Goal: Transaction & Acquisition: Purchase product/service

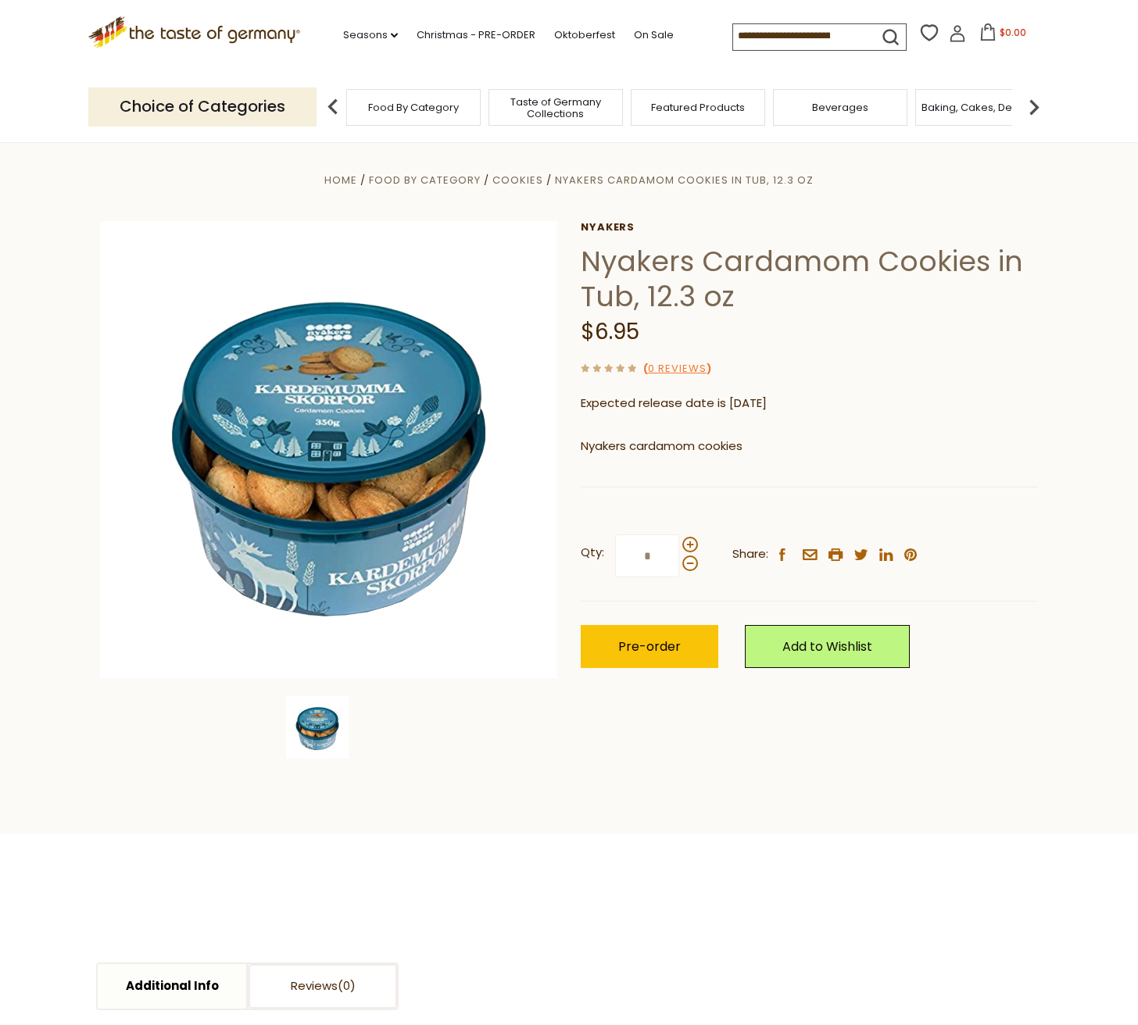
click at [219, 32] on icon ".st0{fill:#EDD300;} .st1{fill:#D33E21;}" at bounding box center [194, 32] width 212 height 32
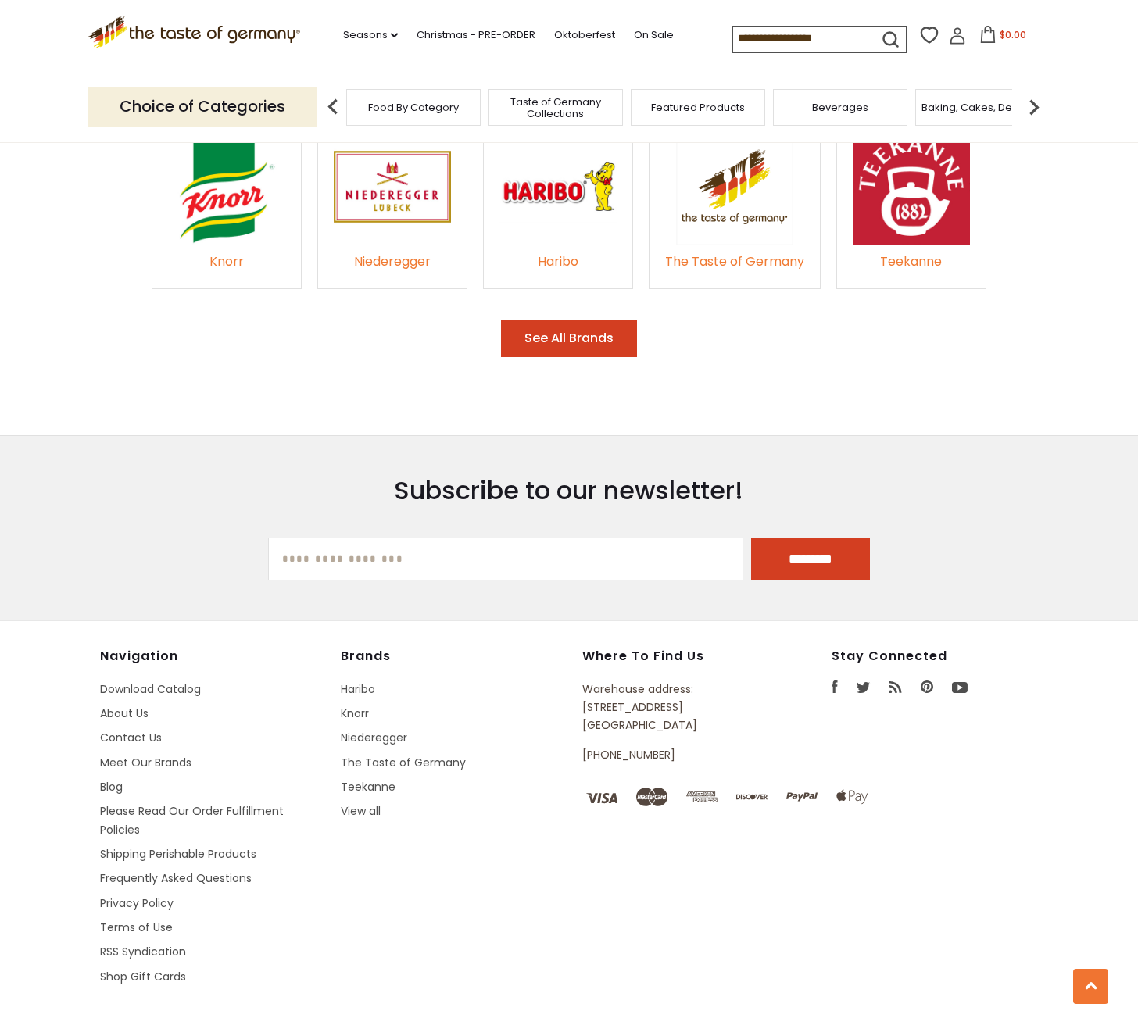
scroll to position [2391, 0]
click at [365, 804] on link "View all" at bounding box center [361, 812] width 40 height 16
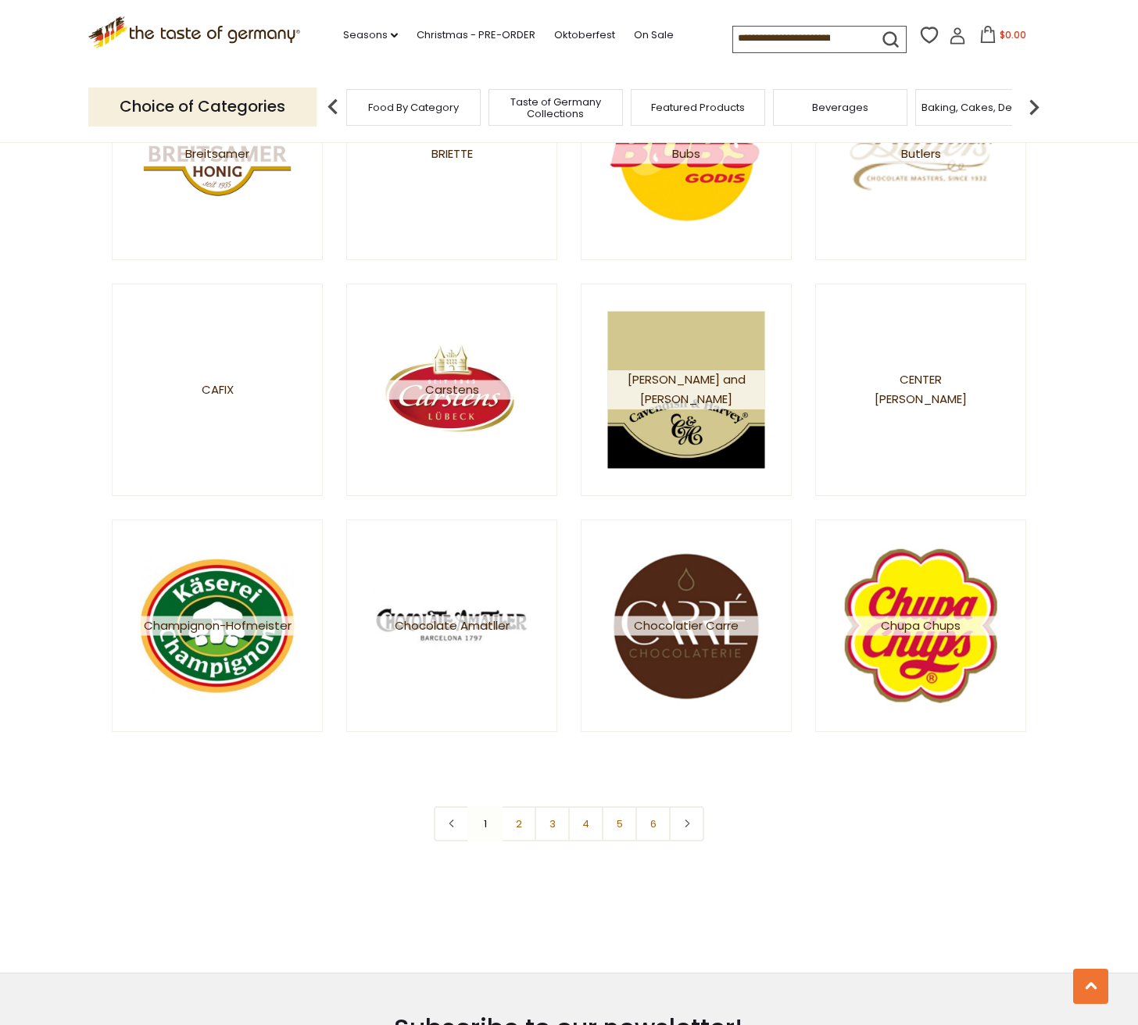
scroll to position [2429, 0]
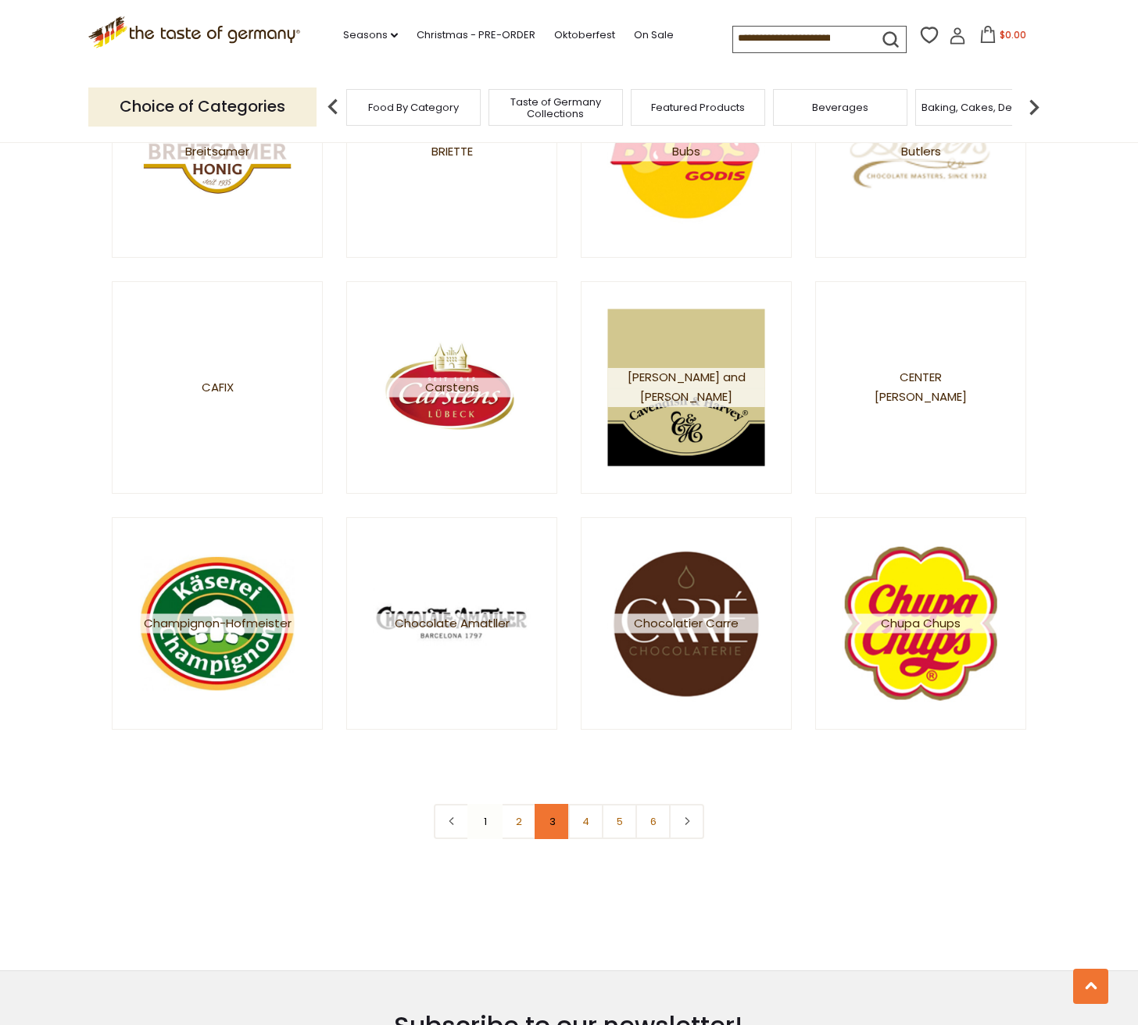
click at [552, 820] on link "3" at bounding box center [551, 821] width 35 height 35
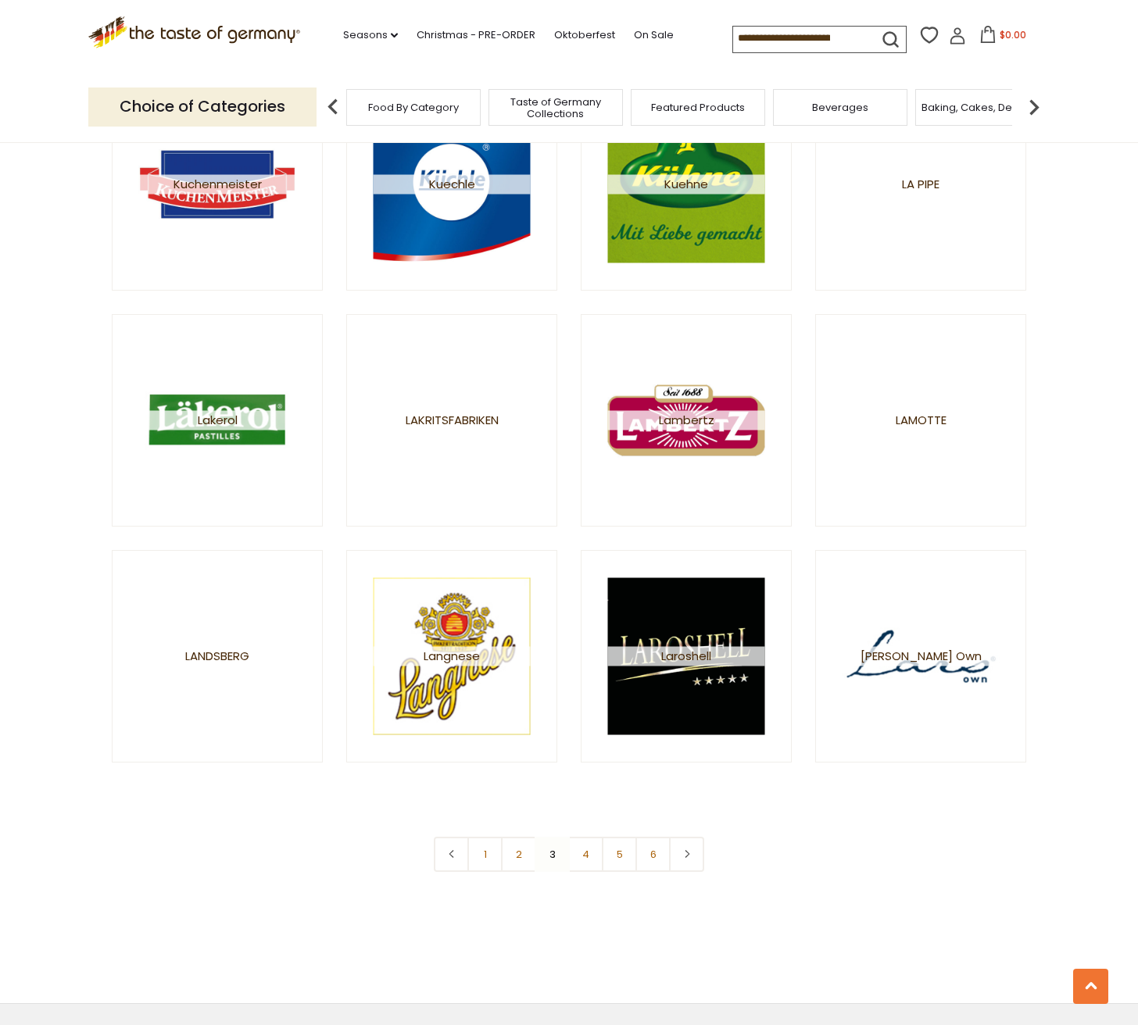
scroll to position [2400, 0]
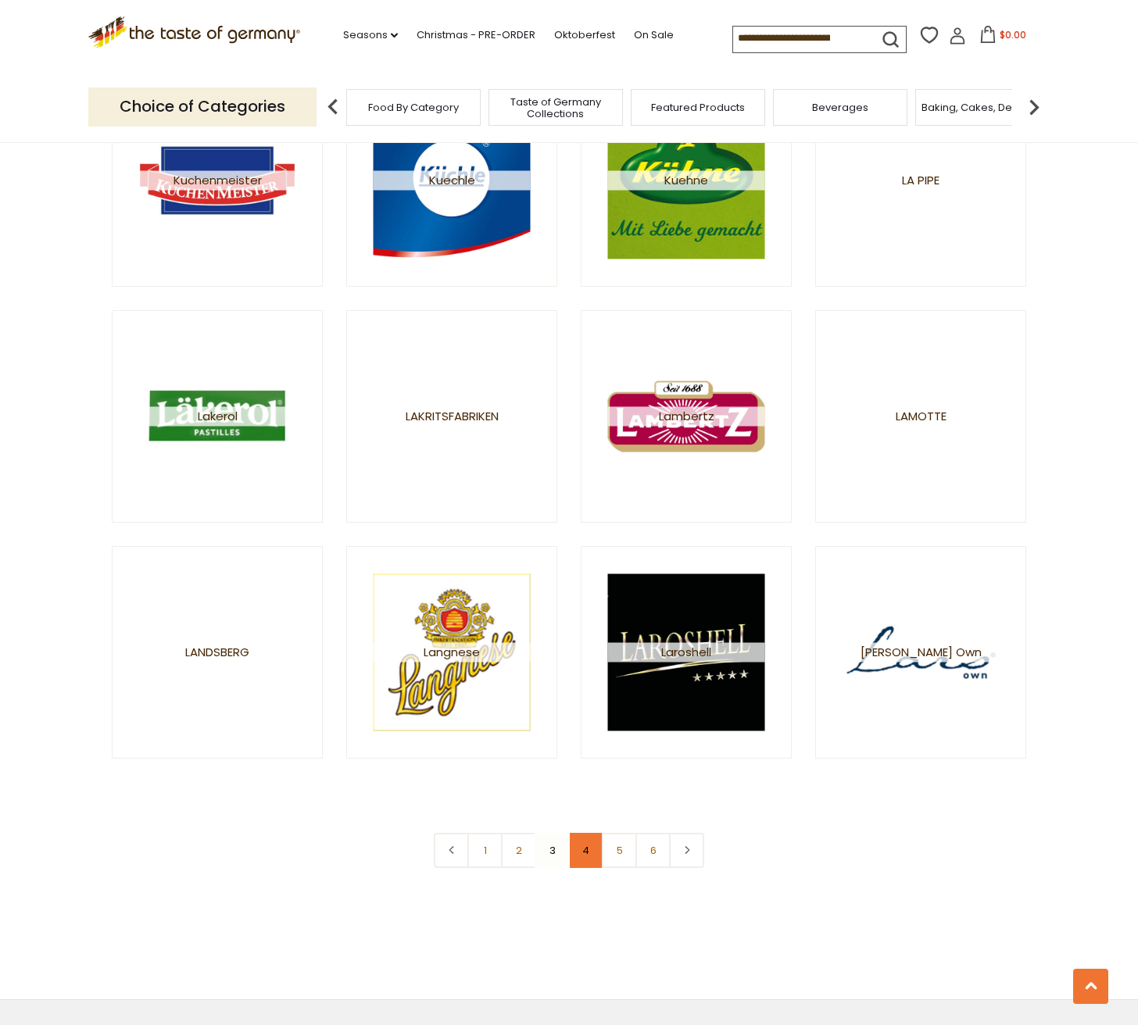
click at [587, 856] on link "4" at bounding box center [585, 850] width 35 height 35
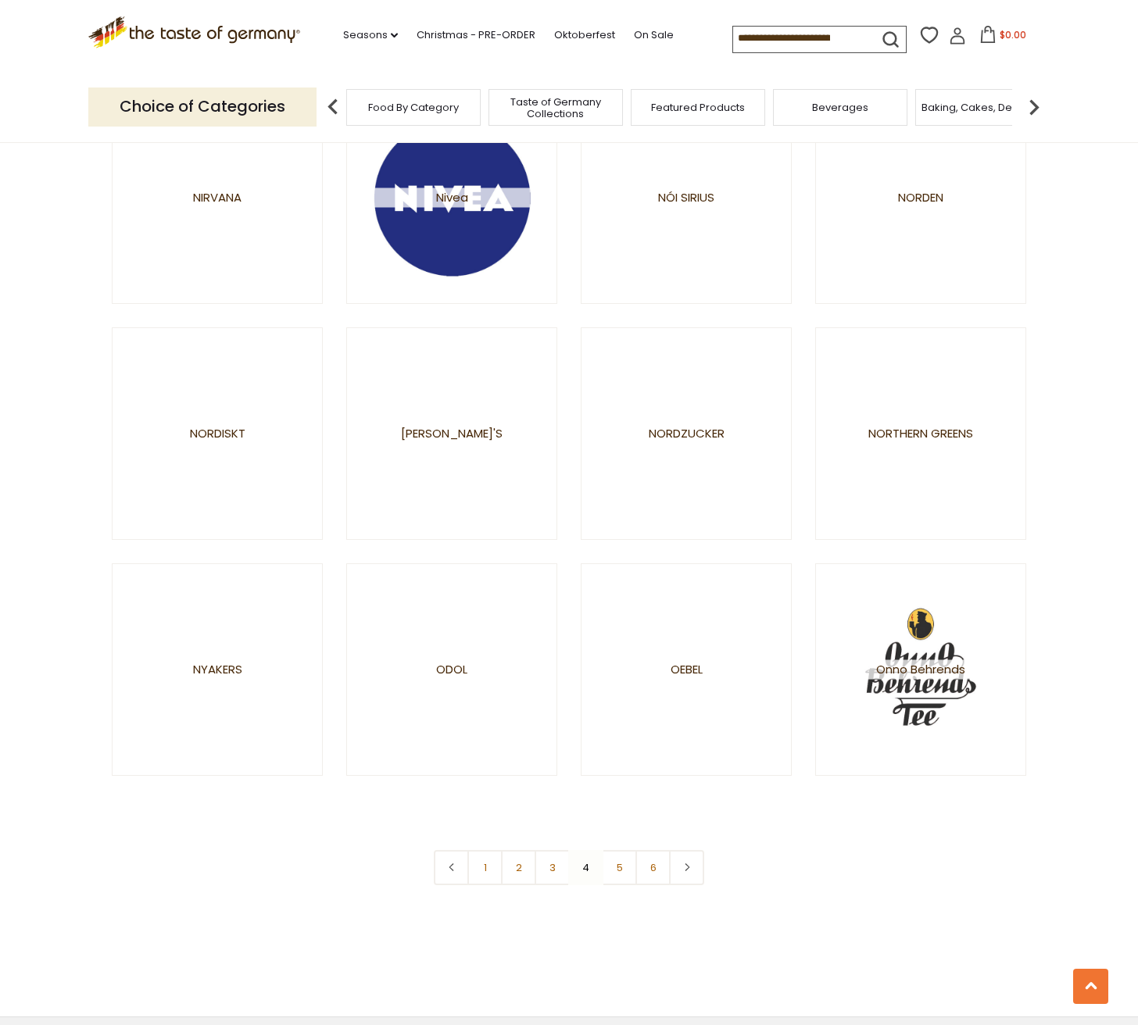
scroll to position [2384, 0]
click at [620, 867] on link "5" at bounding box center [619, 866] width 35 height 35
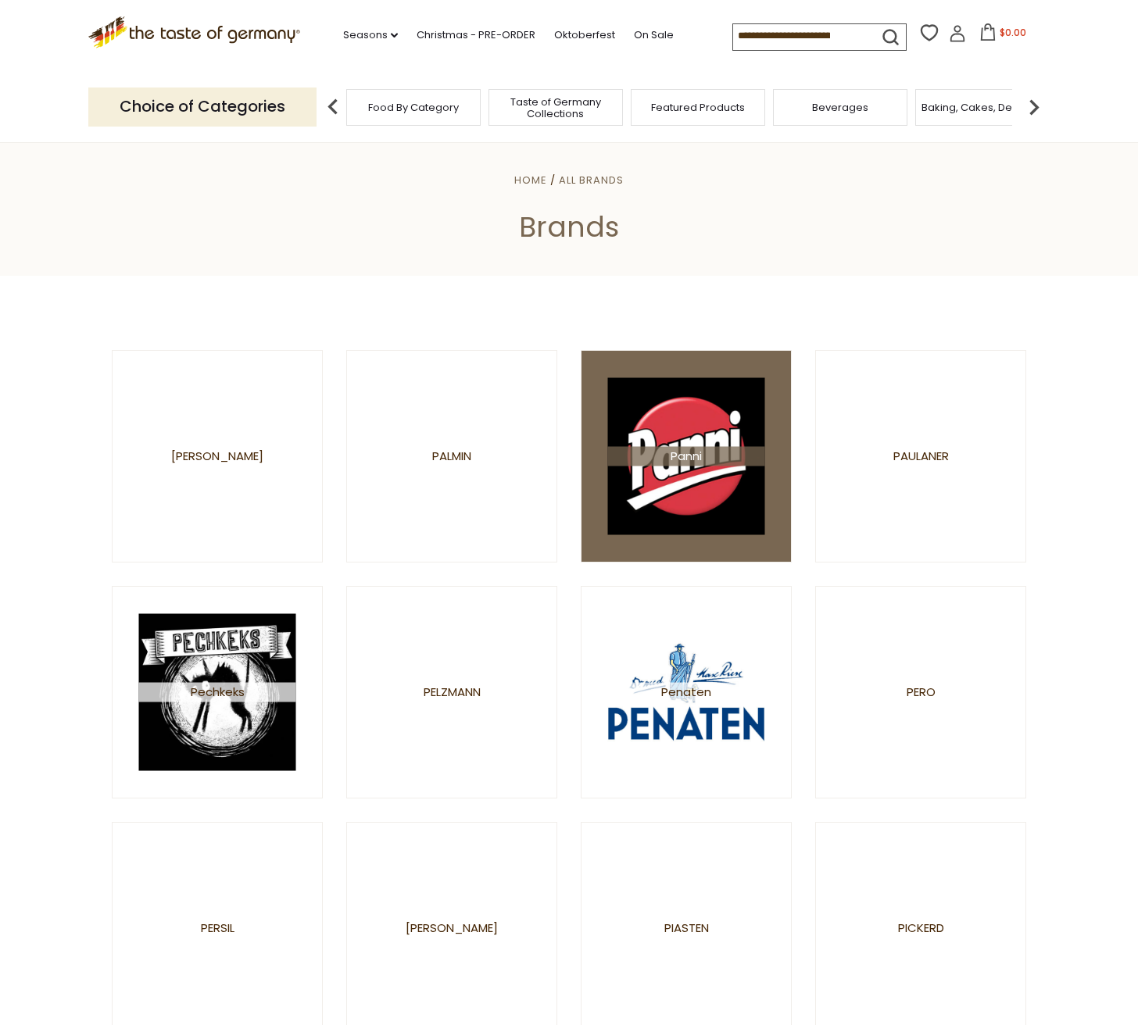
click at [697, 484] on img at bounding box center [686, 455] width 157 height 157
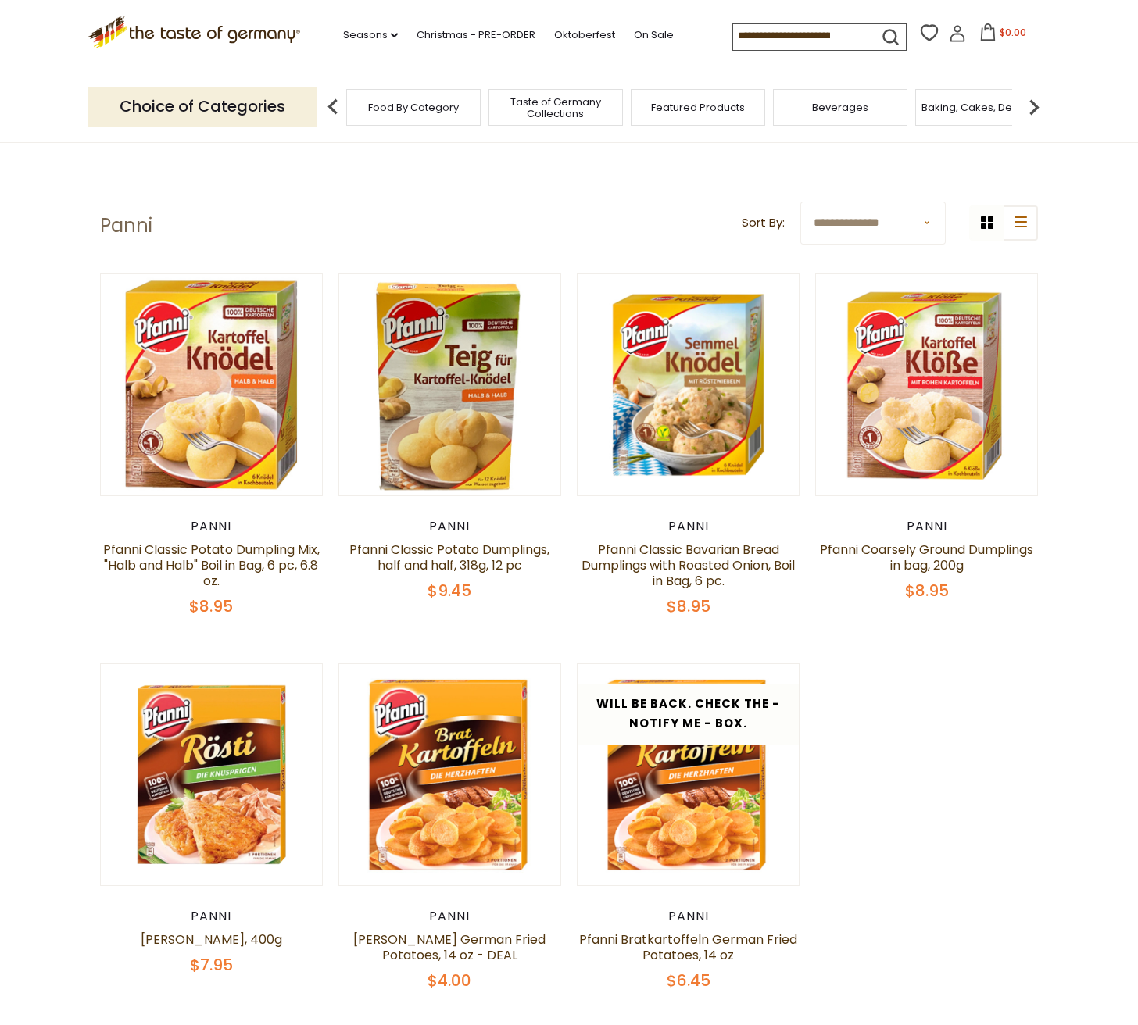
click at [747, 38] on input at bounding box center [799, 35] width 132 height 22
type input "********"
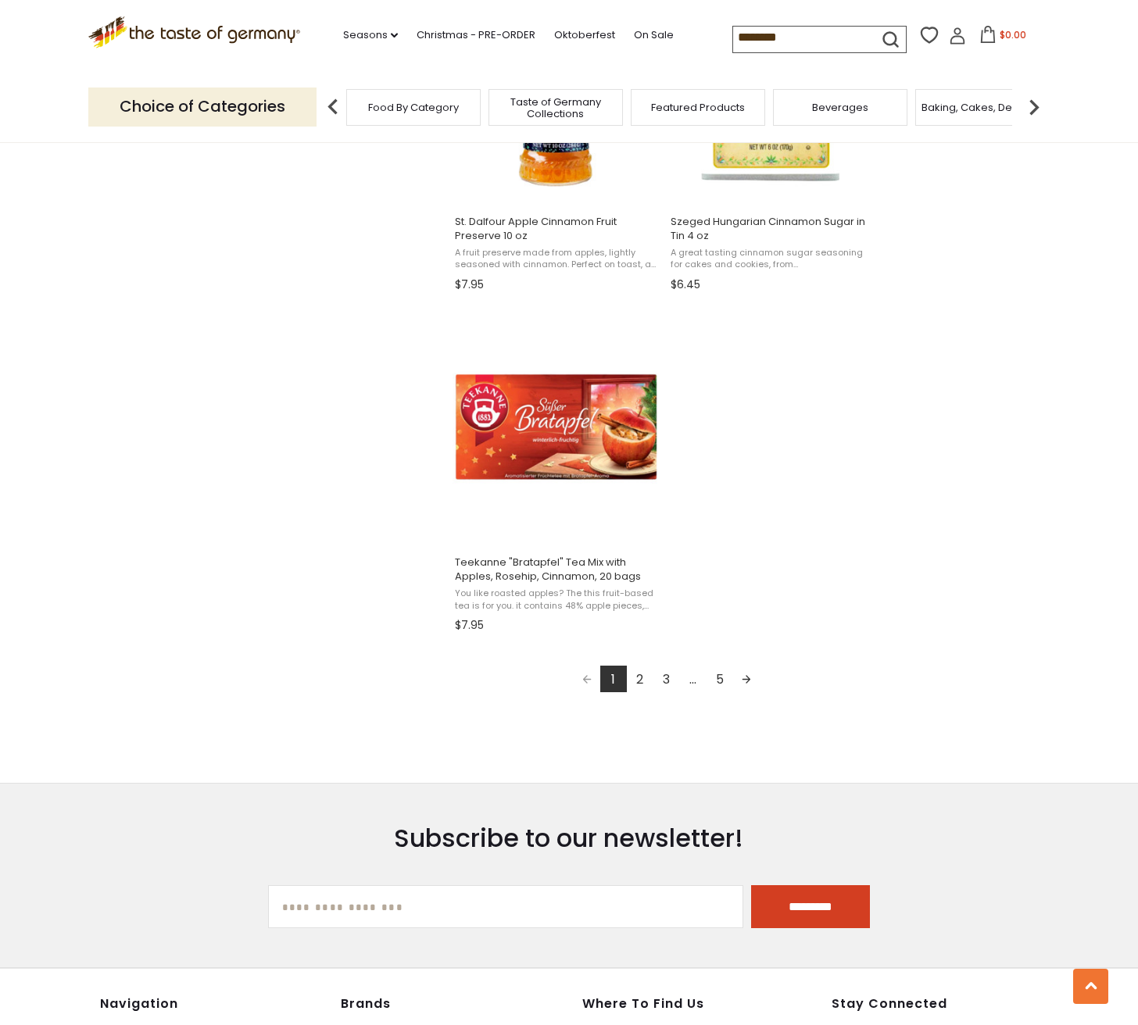
scroll to position [2511, 0]
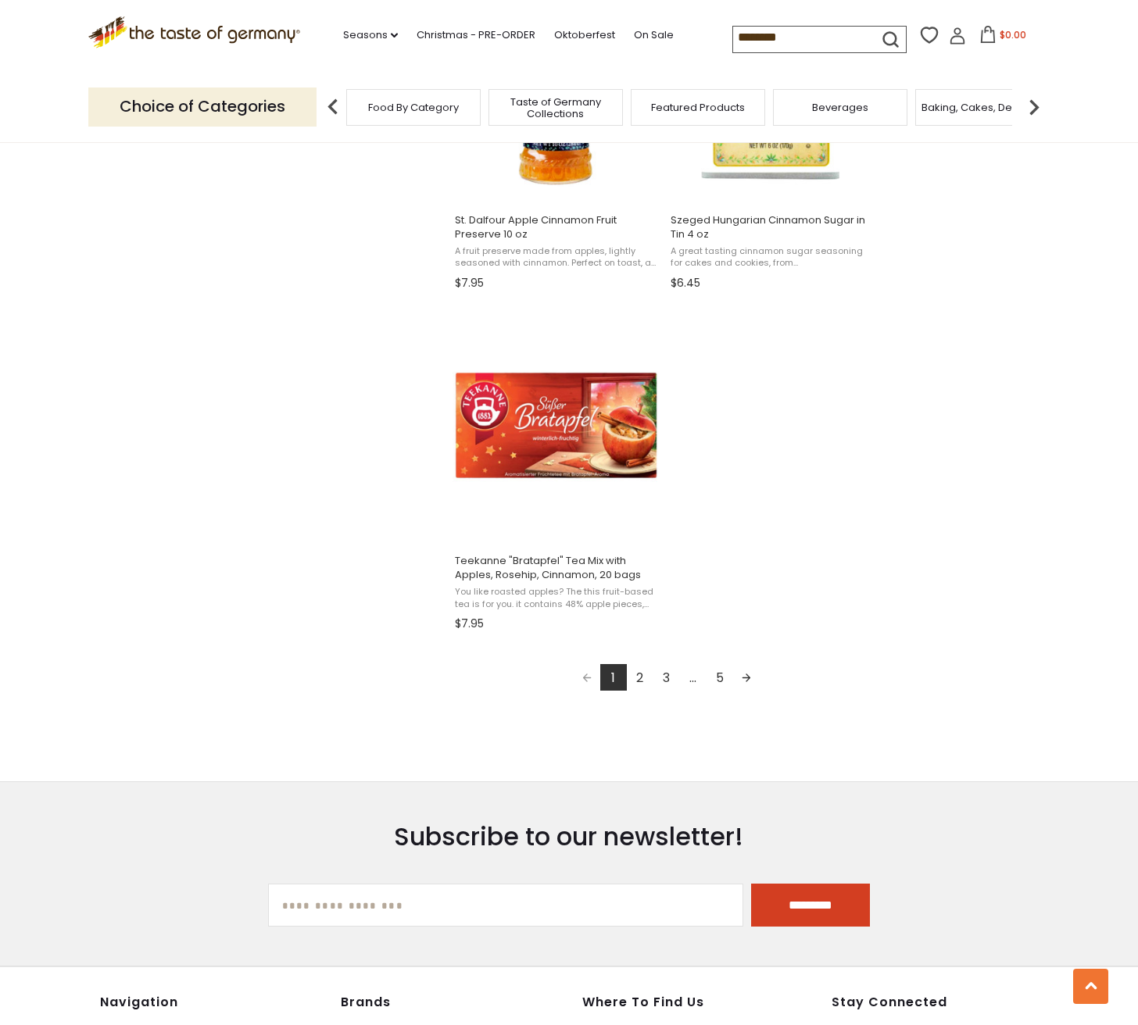
click at [637, 675] on link "2" at bounding box center [640, 677] width 27 height 27
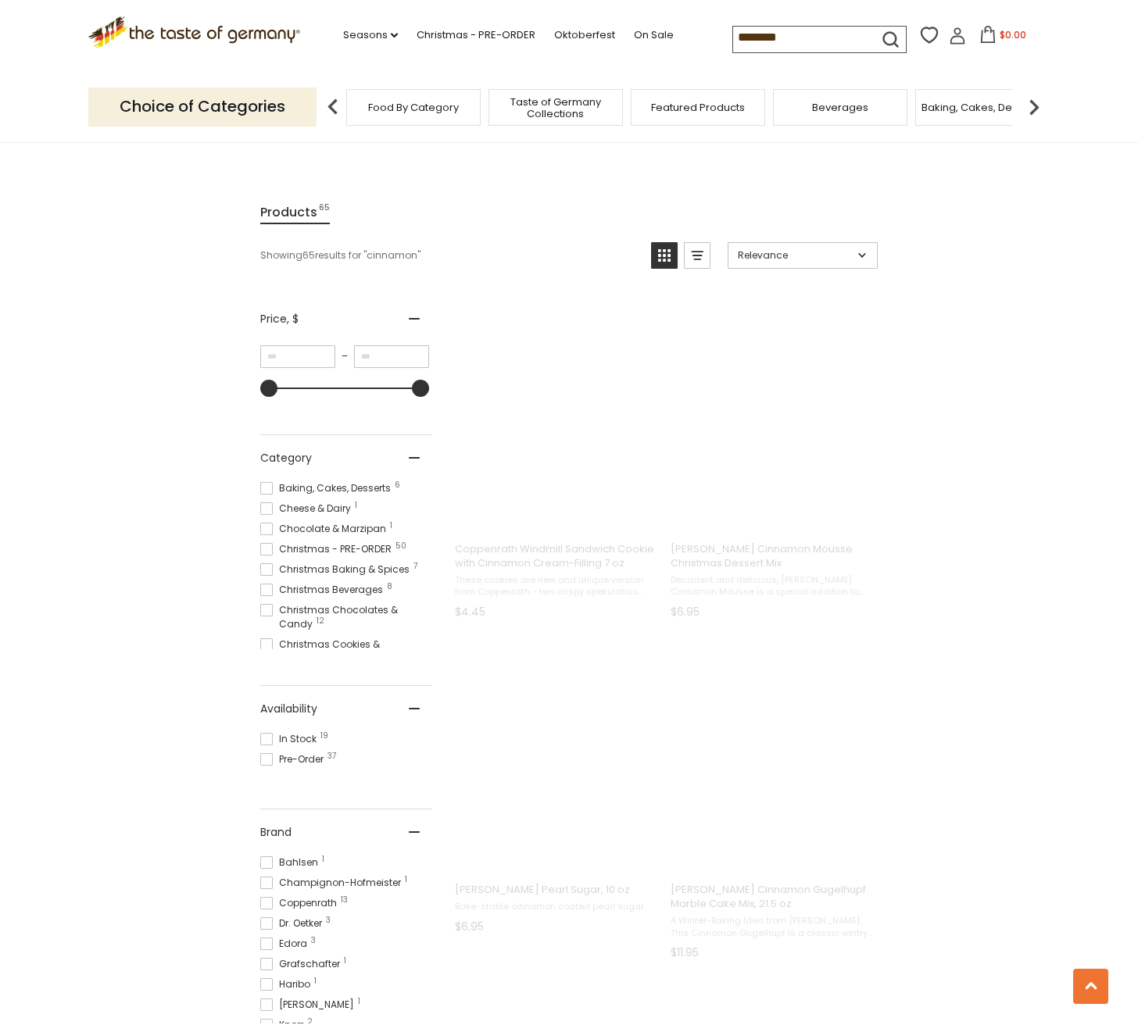
scroll to position [0, 0]
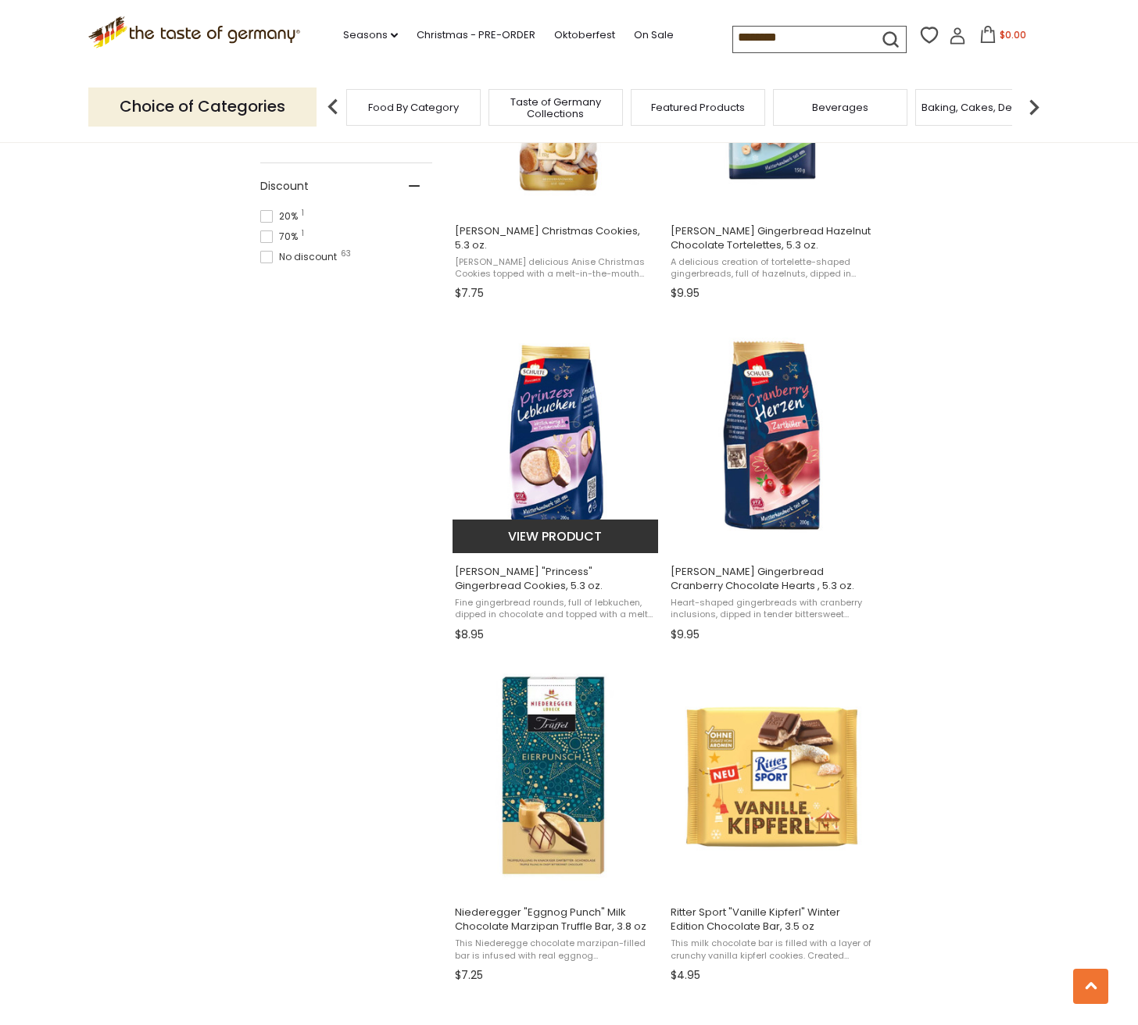
scroll to position [1138, 0]
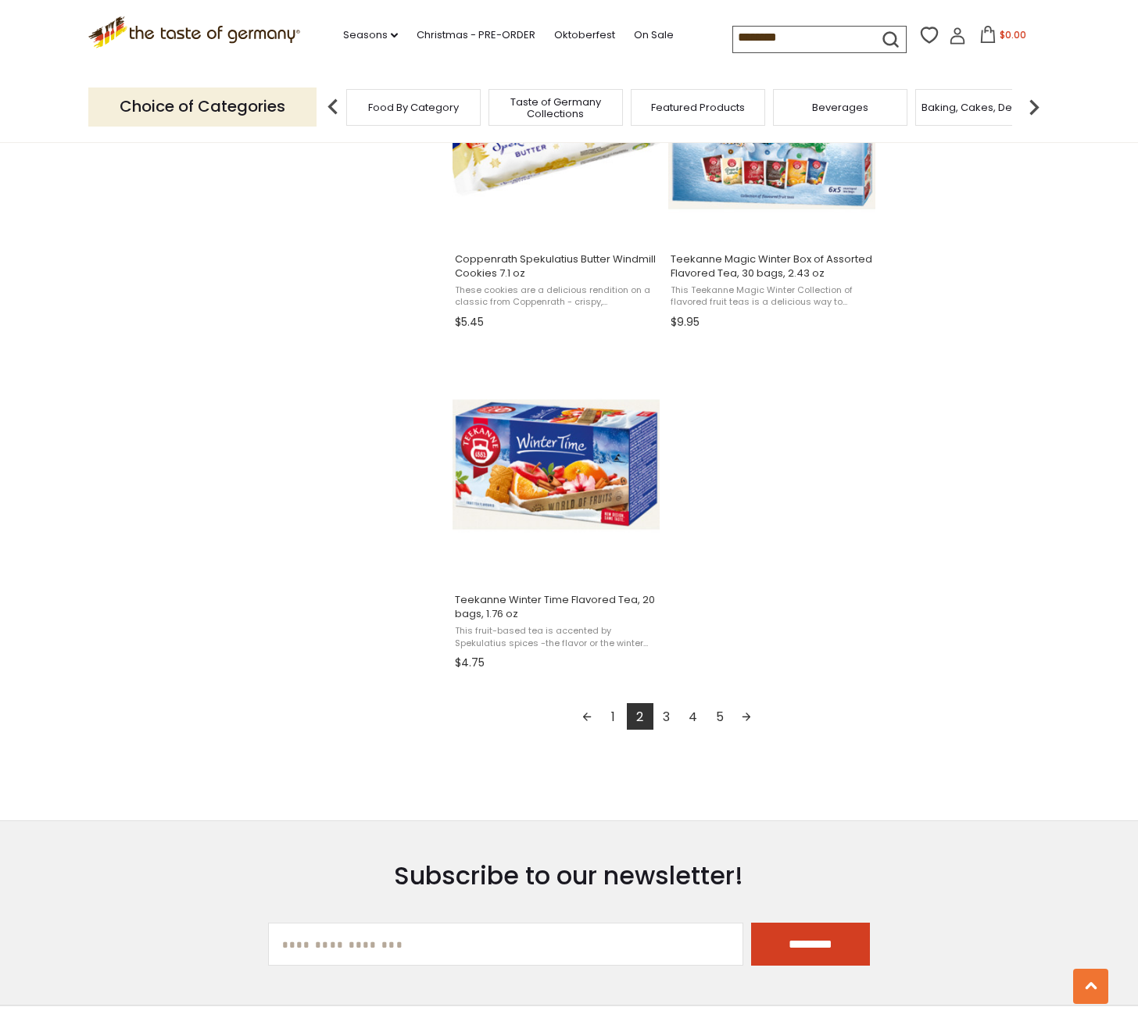
click at [666, 709] on link "3" at bounding box center [666, 716] width 27 height 27
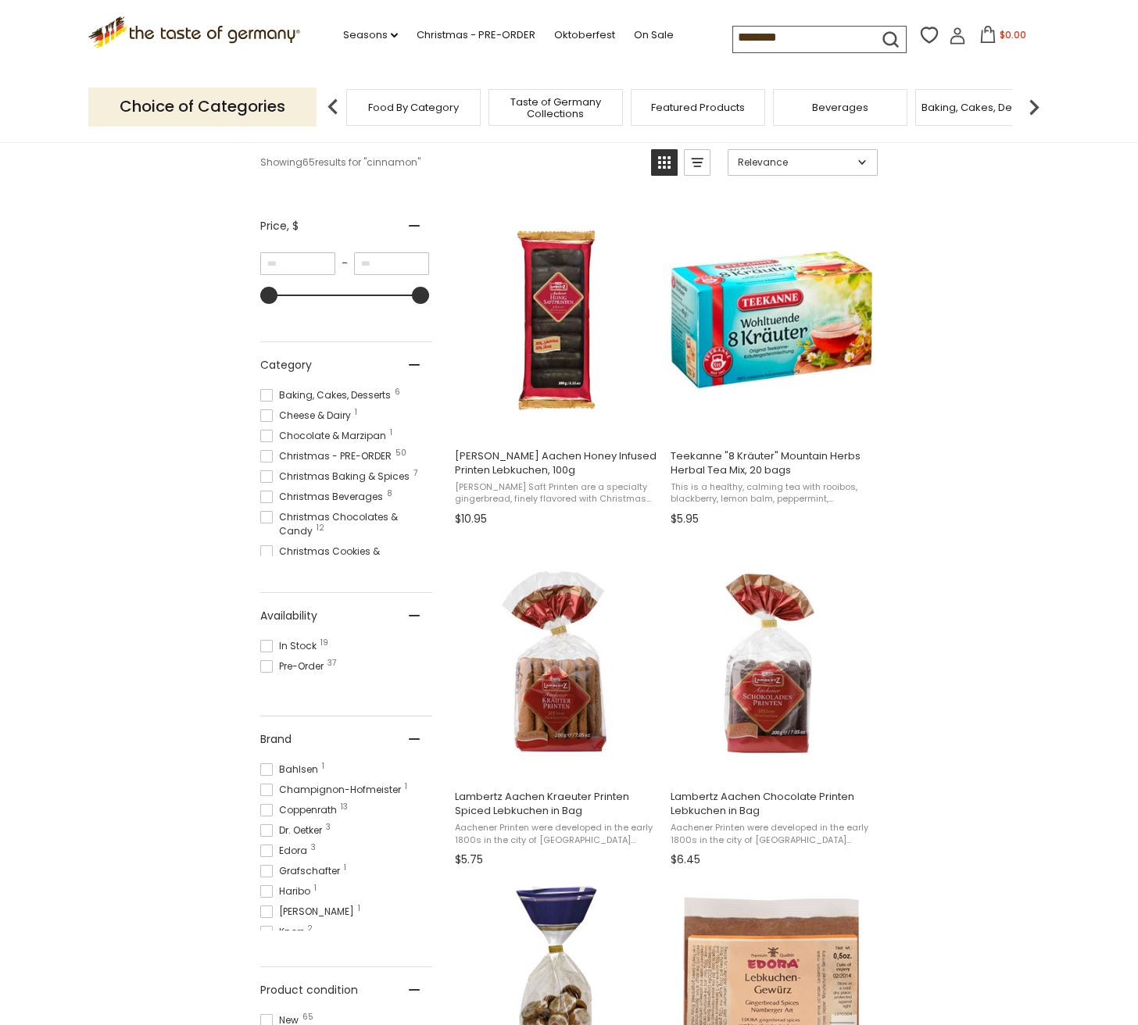
scroll to position [229, 0]
drag, startPoint x: 744, startPoint y: 36, endPoint x: 643, endPoint y: 28, distance: 101.1
click at [644, 28] on div ".st0{fill:#EDD300;} .st1{fill:#D33E21;} .st0{fill:#EDD300;} .st1{fill:#D33E21;}…" at bounding box center [568, 36] width 961 height 72
type input "********"
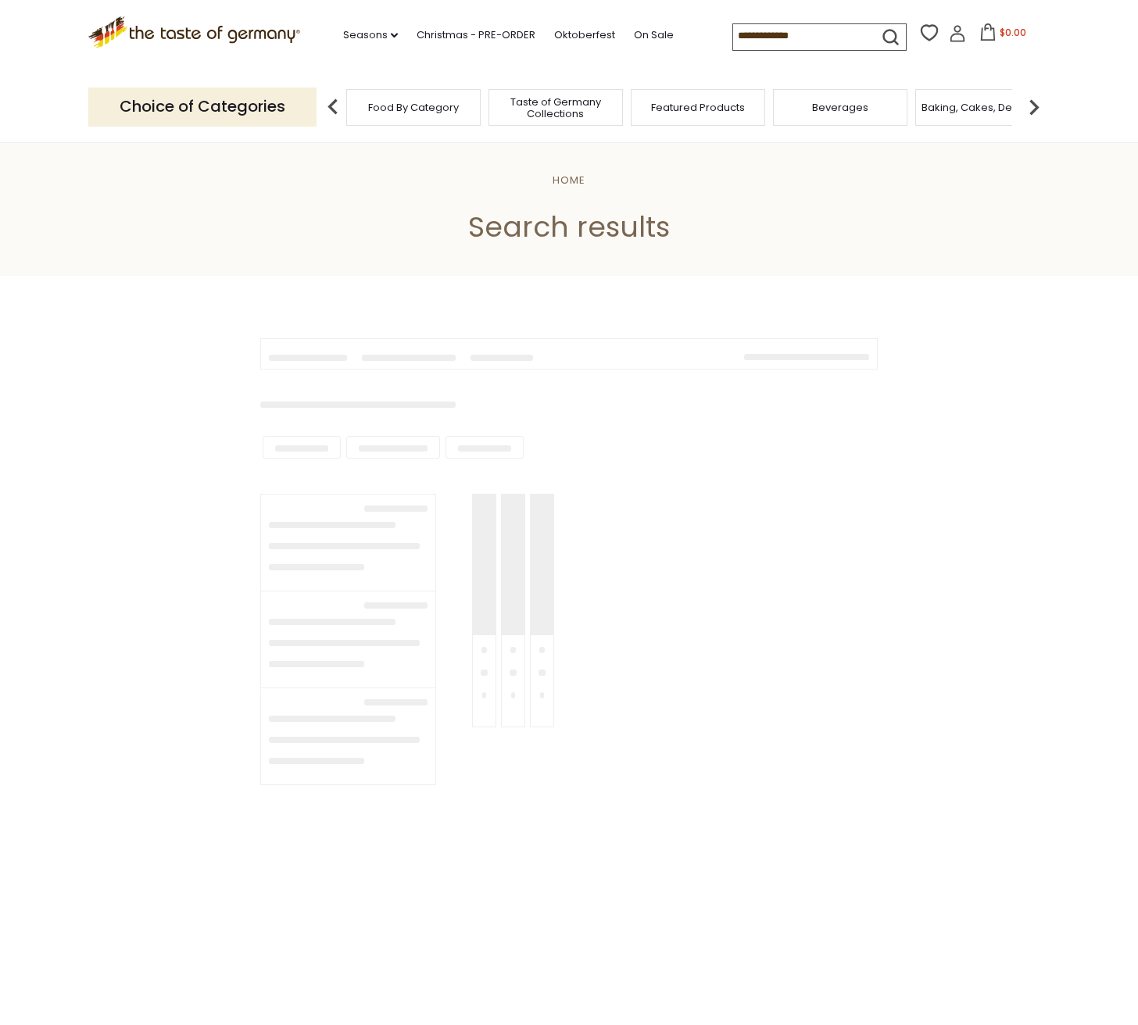
type input "********"
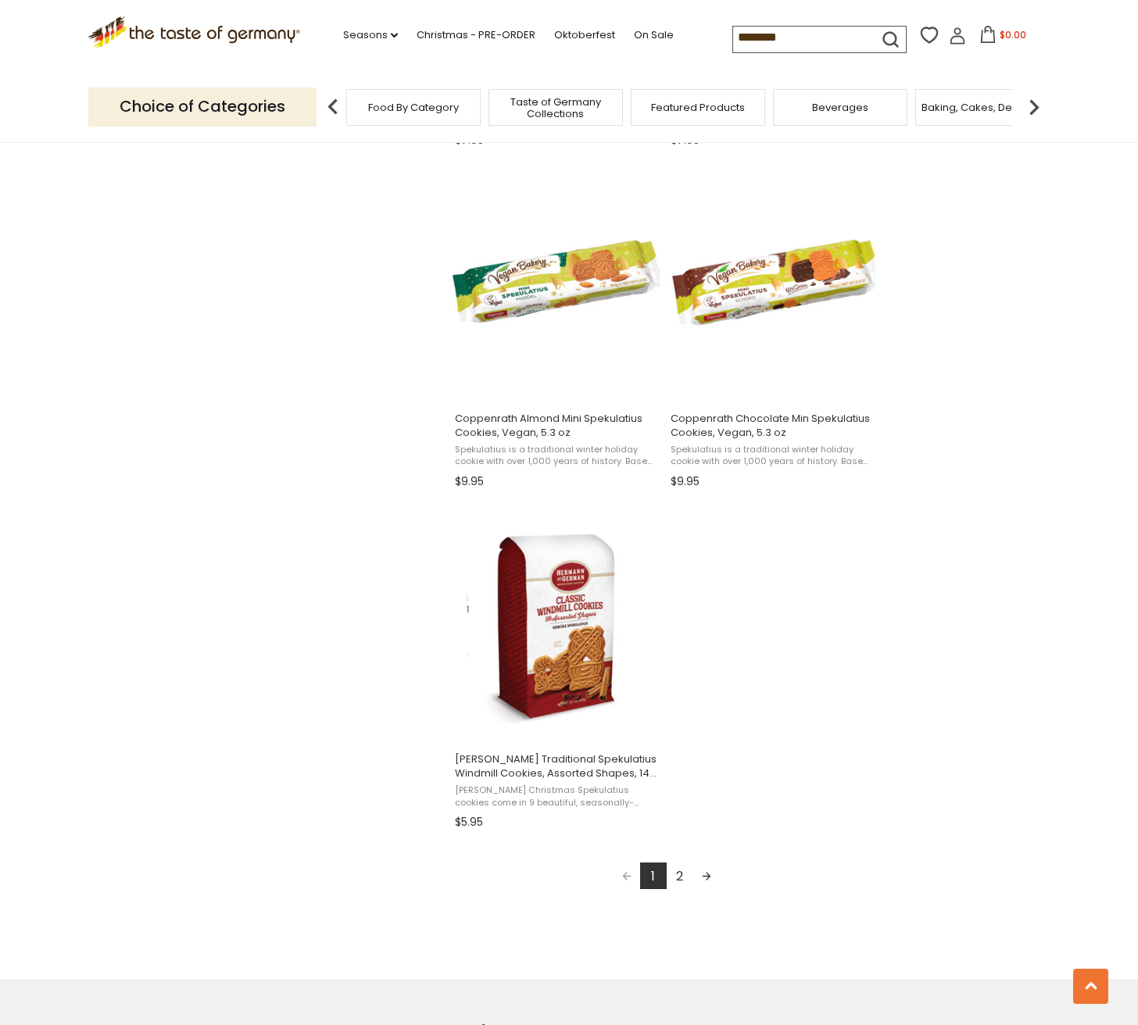
scroll to position [2321, 0]
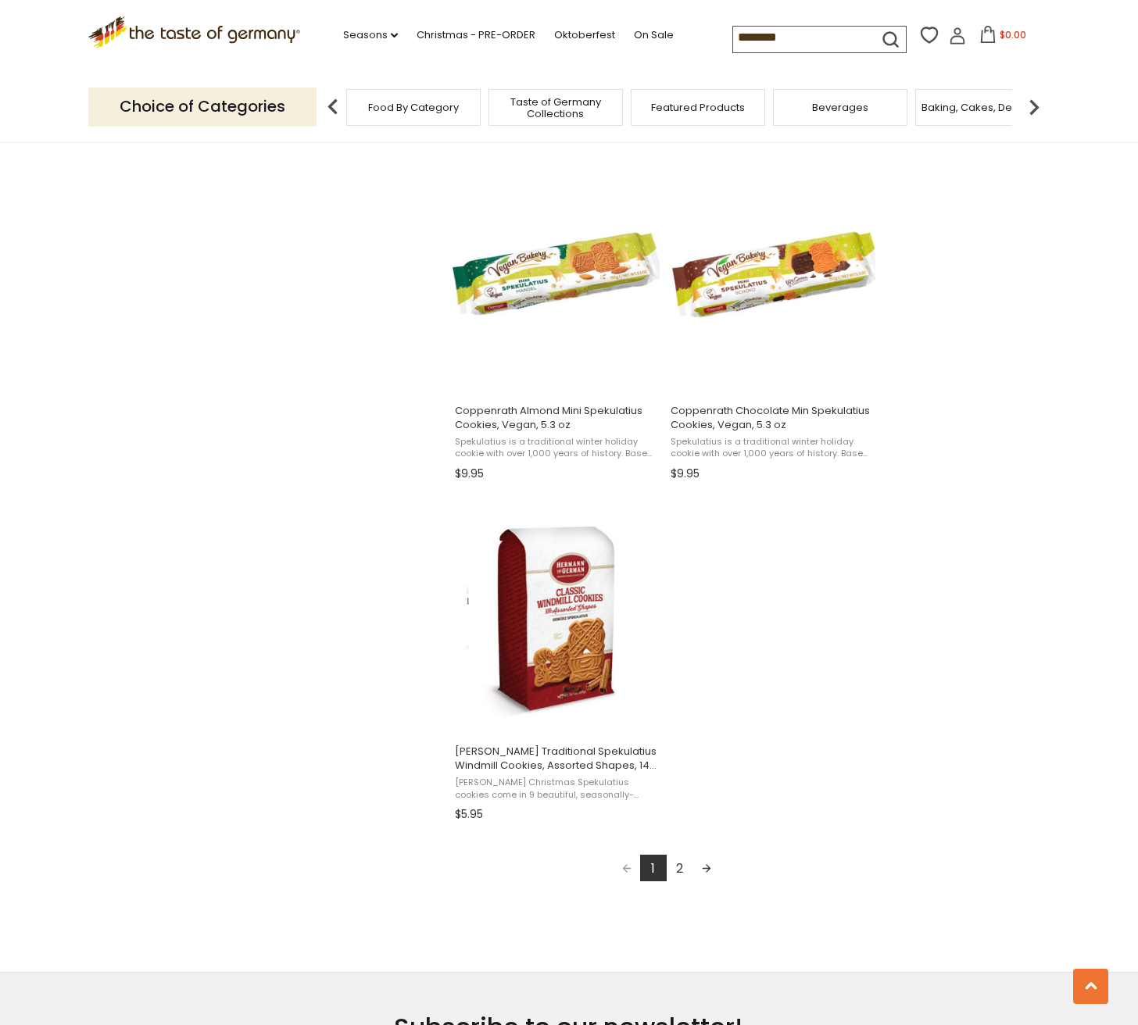
click at [679, 864] on link "2" at bounding box center [680, 868] width 27 height 27
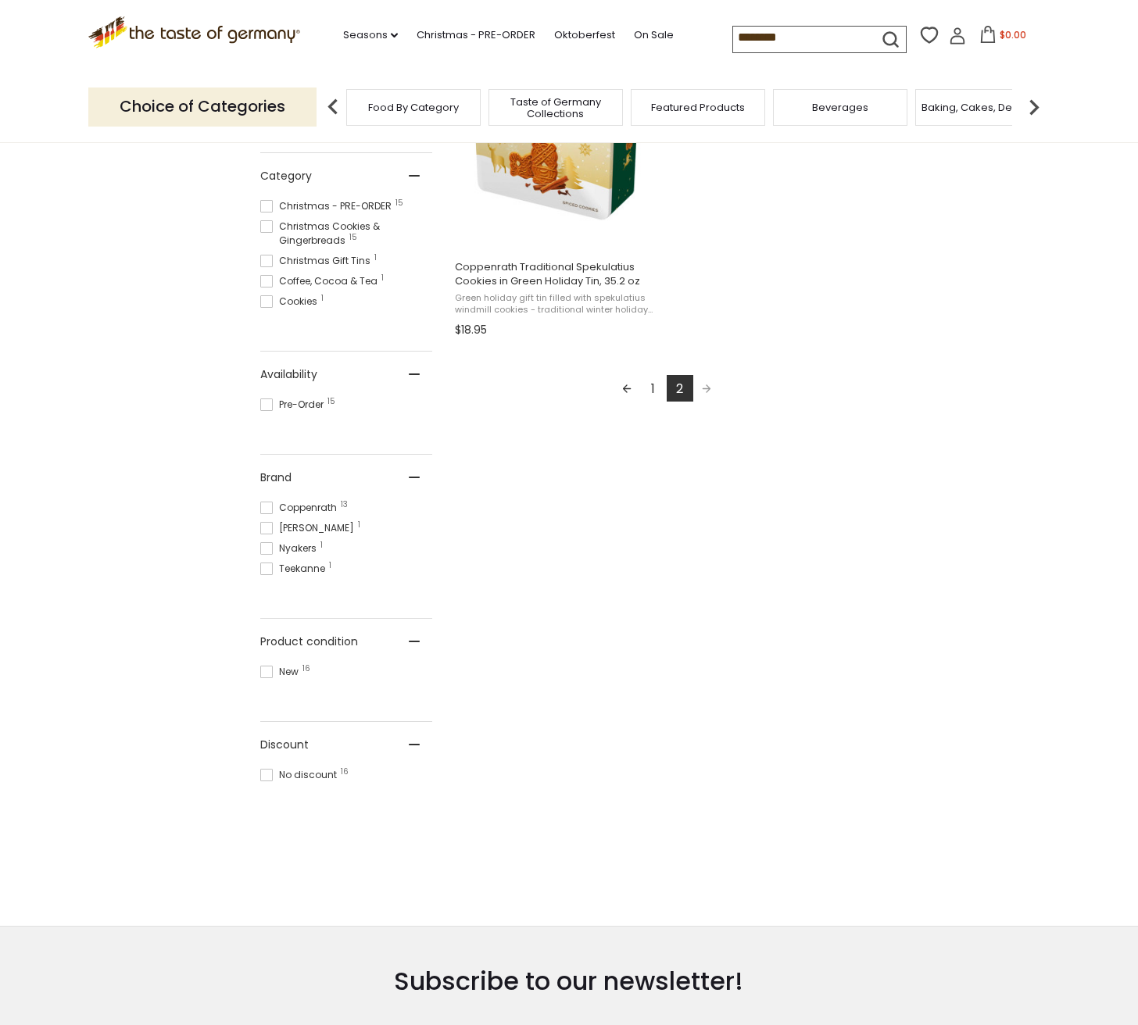
scroll to position [381, 0]
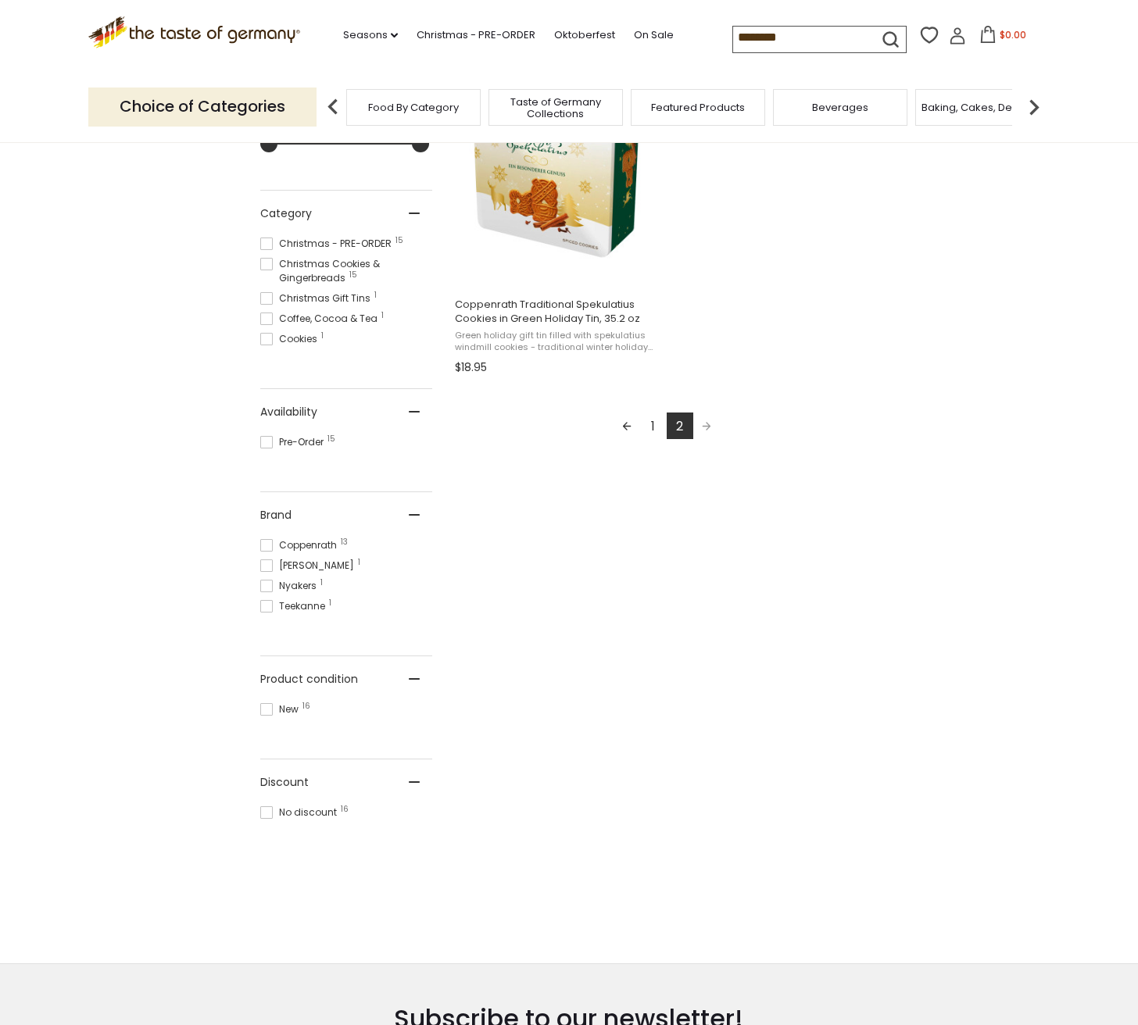
click at [377, 373] on div "Category Christmas - PRE-ORDER 15 Christmas Cookies & Gingerbreads 15 Christmas…" at bounding box center [346, 290] width 172 height 198
click at [652, 426] on link "1" at bounding box center [653, 426] width 27 height 27
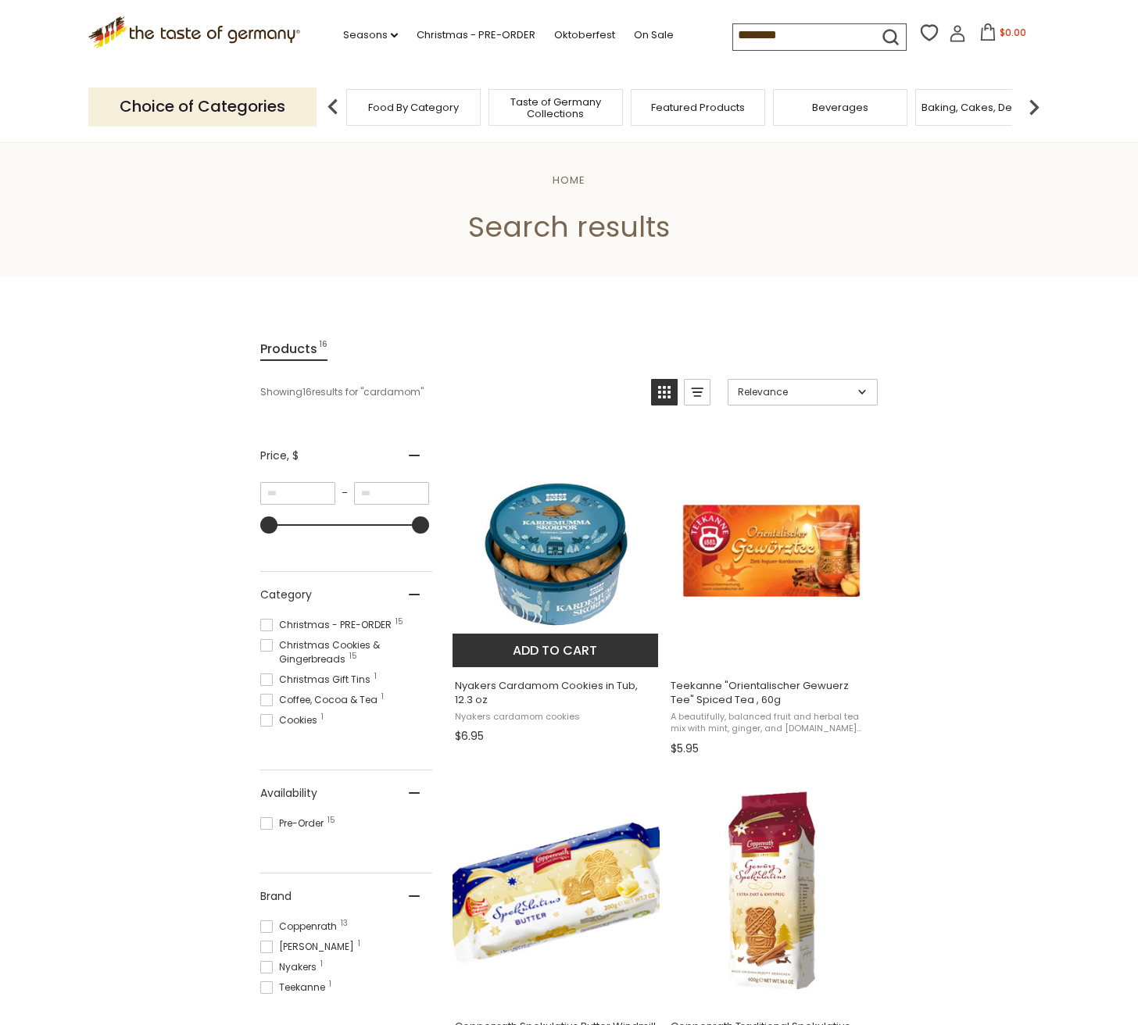
click at [590, 542] on img "Nyakers Cardamom Cookies in Tub, 12.3 oz" at bounding box center [555, 550] width 207 height 207
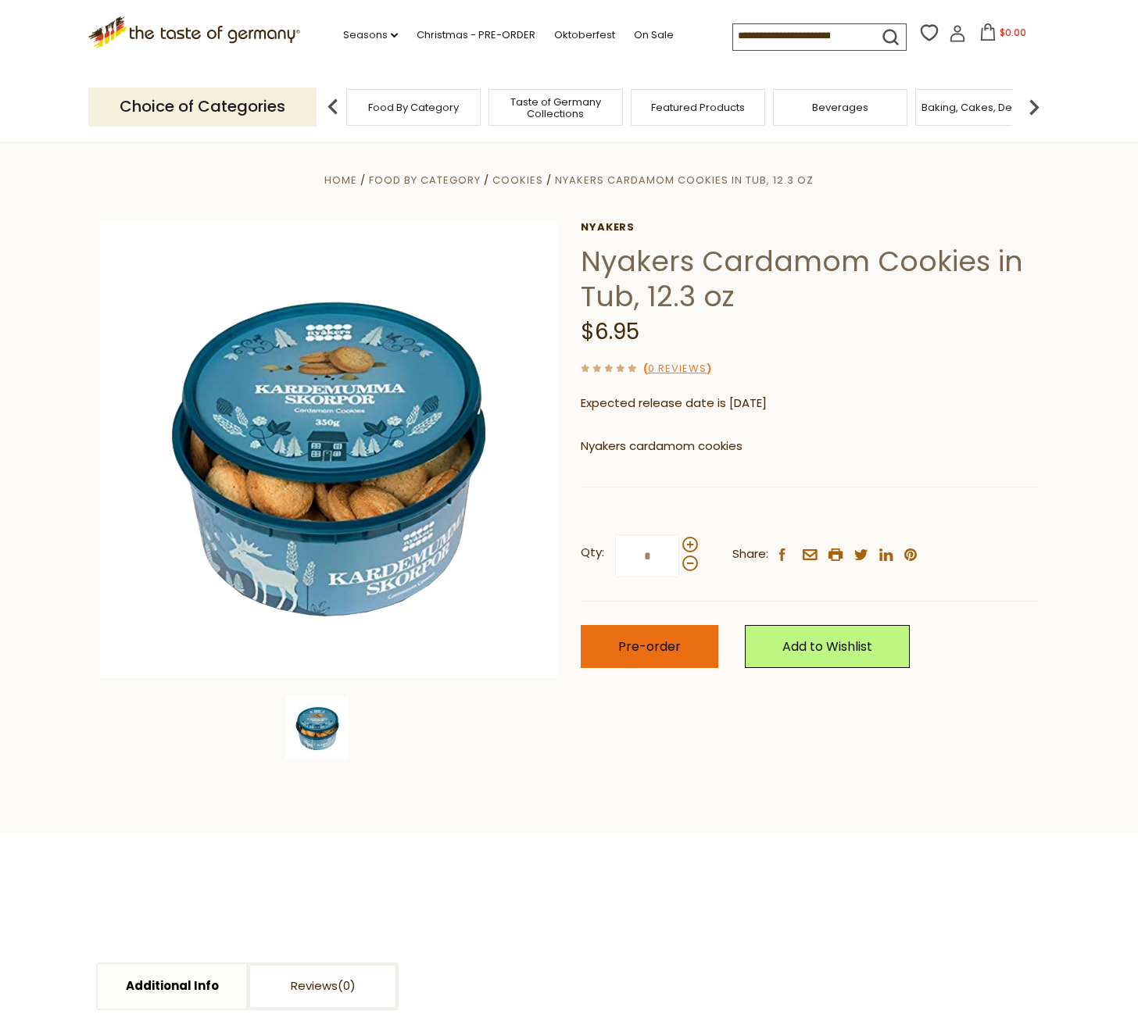
click at [636, 640] on span "Pre-order" at bounding box center [649, 647] width 63 height 18
click at [973, 78] on header "Free Shipping Starts at $80.00. Varies by Region. Exclusions Apply. Click here …" at bounding box center [569, 71] width 1138 height 143
click at [999, 32] on span "$6.95" at bounding box center [1012, 32] width 27 height 13
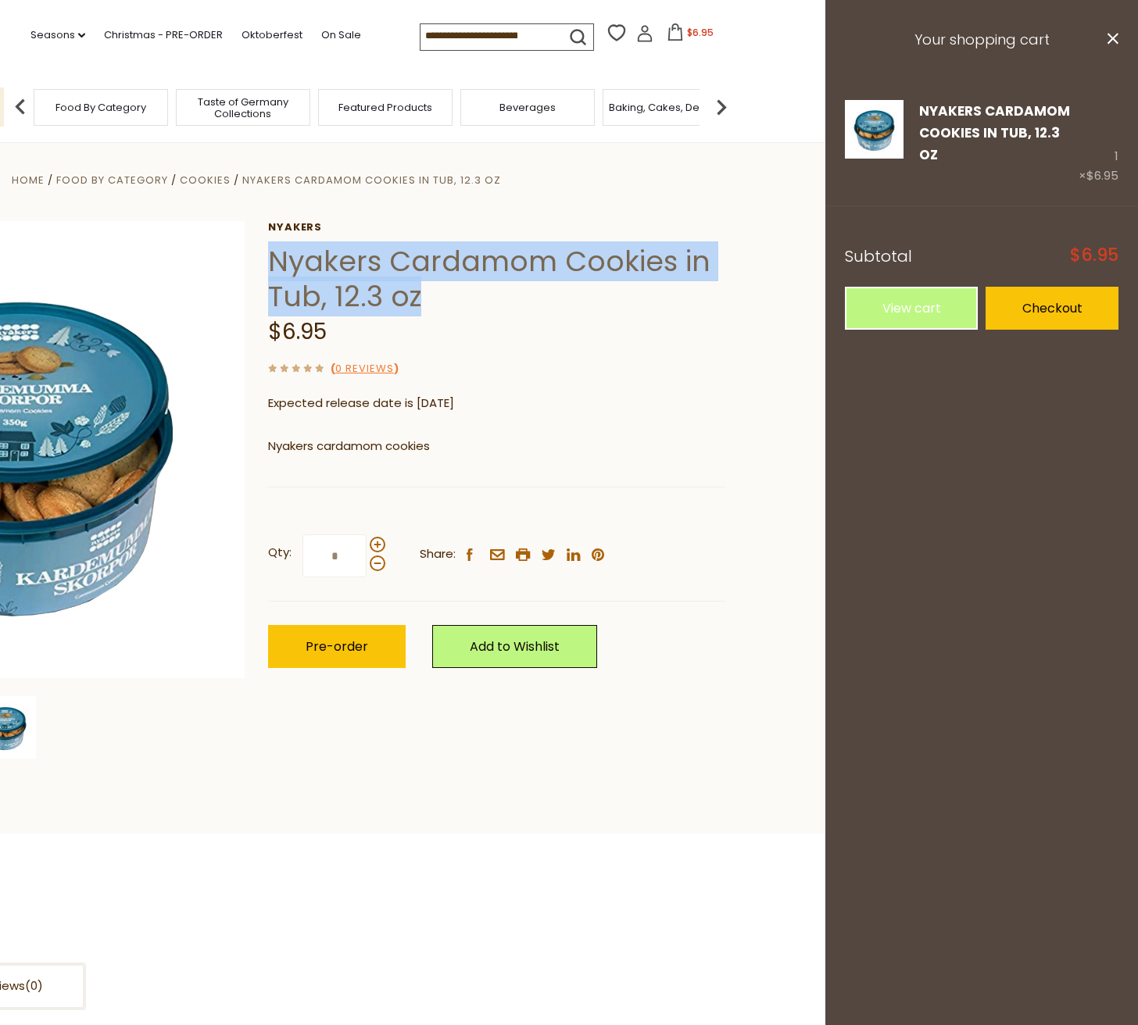
drag, startPoint x: 273, startPoint y: 258, endPoint x: 444, endPoint y: 301, distance: 175.7
click at [445, 302] on h1 "Nyakers Cardamom Cookies in Tub, 12.3 oz" at bounding box center [496, 279] width 457 height 70
